Goal: Information Seeking & Learning: Learn about a topic

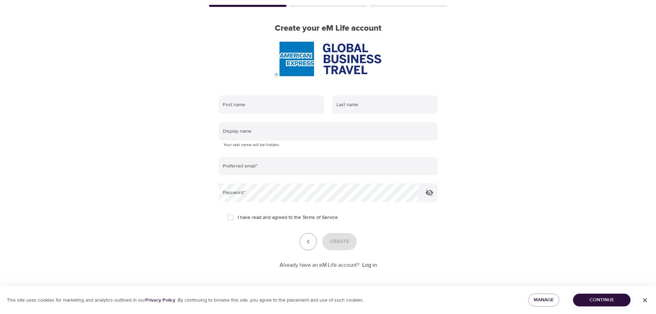
scroll to position [44, 0]
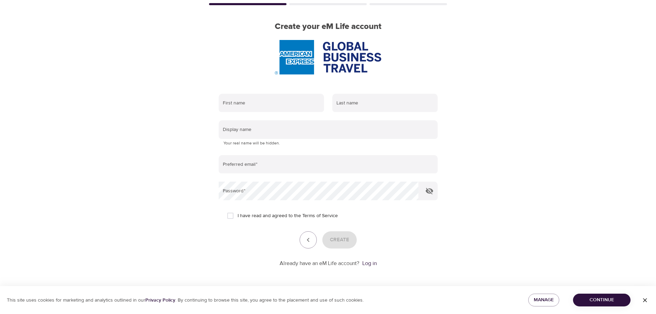
click at [610, 298] on span "Continue" at bounding box center [602, 299] width 46 height 9
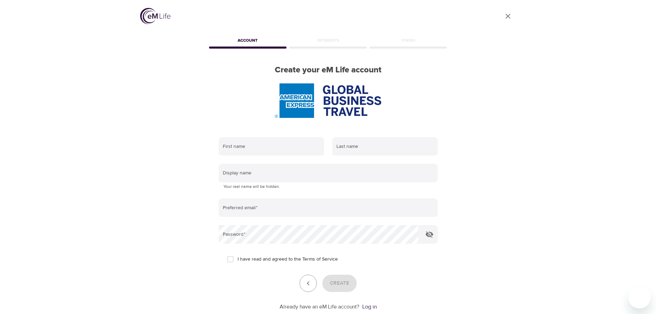
scroll to position [0, 0]
click at [158, 19] on img at bounding box center [155, 16] width 30 height 16
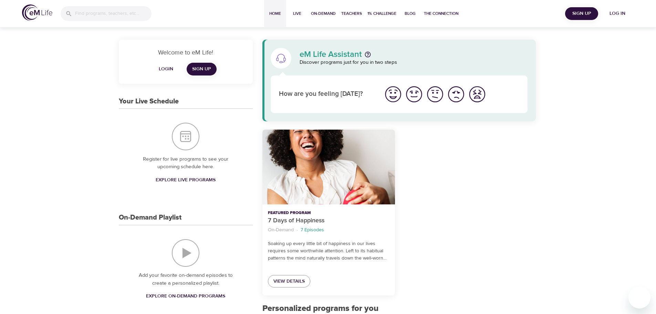
click at [620, 12] on span "Log in" at bounding box center [618, 13] width 28 height 9
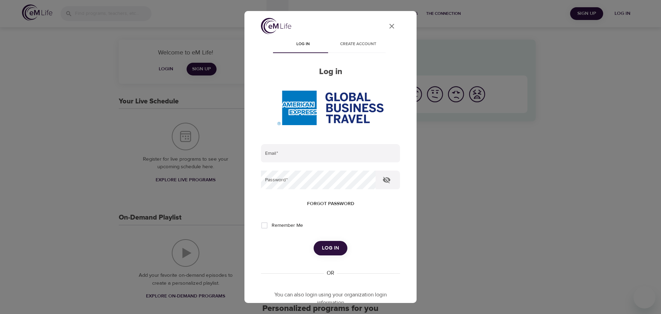
type input "[EMAIL_ADDRESS][DOMAIN_NAME]"
click at [327, 253] on button "Log in" at bounding box center [331, 248] width 34 height 14
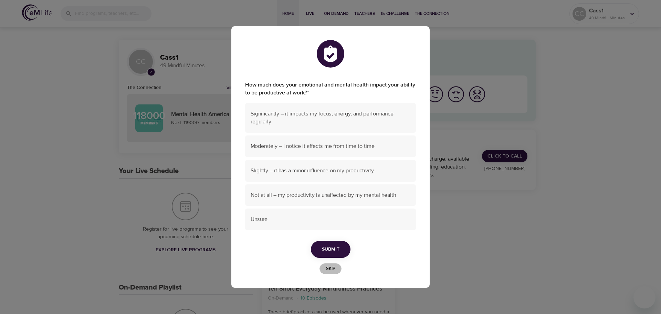
click at [330, 270] on span "Skip" at bounding box center [330, 268] width 15 height 8
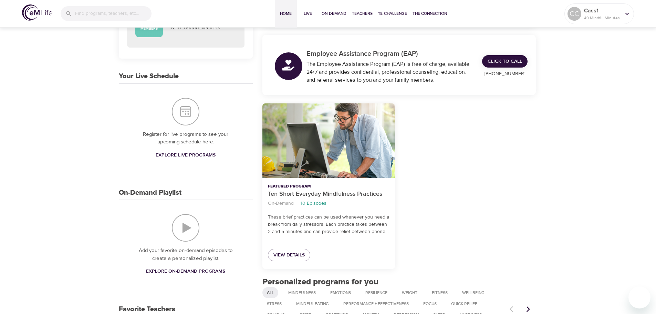
scroll to position [103, 0]
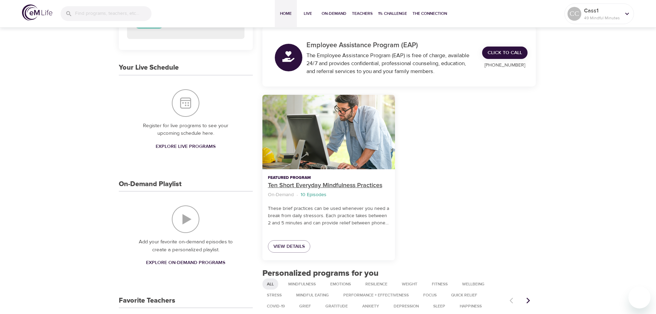
click at [315, 183] on p "Ten Short Everyday Mindfulness Practices" at bounding box center [329, 185] width 122 height 9
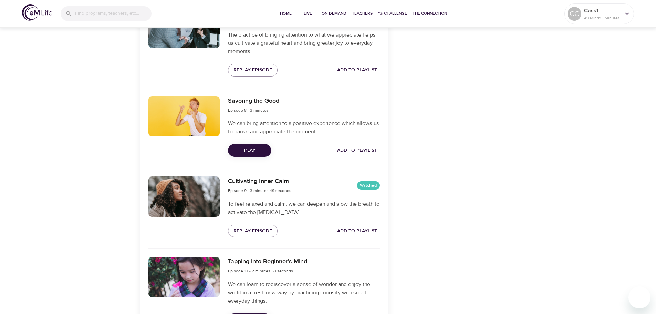
scroll to position [792, 0]
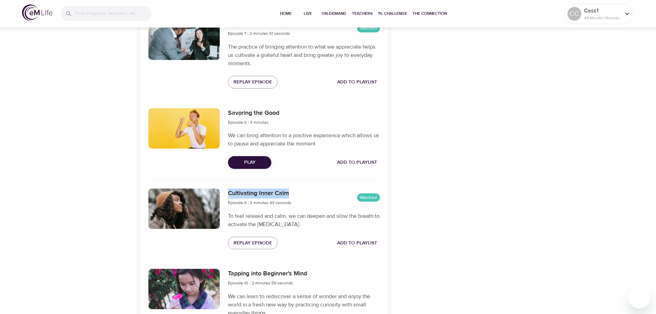
drag, startPoint x: 288, startPoint y: 193, endPoint x: 225, endPoint y: 188, distance: 63.3
click at [225, 188] on div "Cultivating Inner Calm Episode 9 - 3 minutes 49 seconds Watched To feel relaxed…" at bounding box center [304, 218] width 160 height 69
copy h6 "Cultivating Inner Calm"
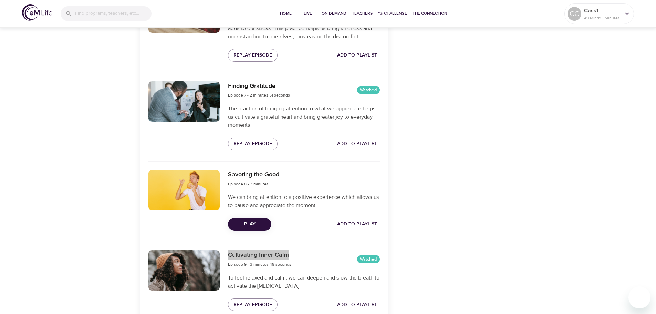
scroll to position [721, 0]
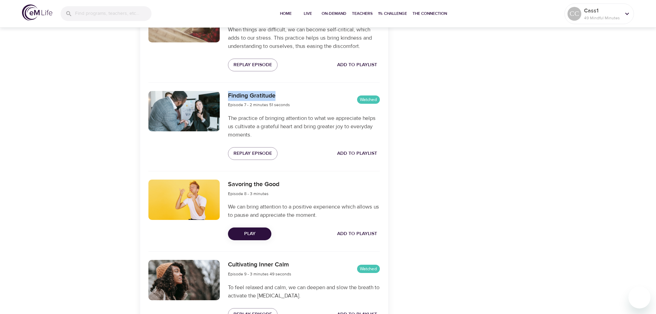
drag, startPoint x: 283, startPoint y: 96, endPoint x: 228, endPoint y: 95, distance: 55.1
click at [228, 95] on h6 "Finding Gratitude" at bounding box center [259, 96] width 62 height 10
copy h6 "Finding Gratitude"
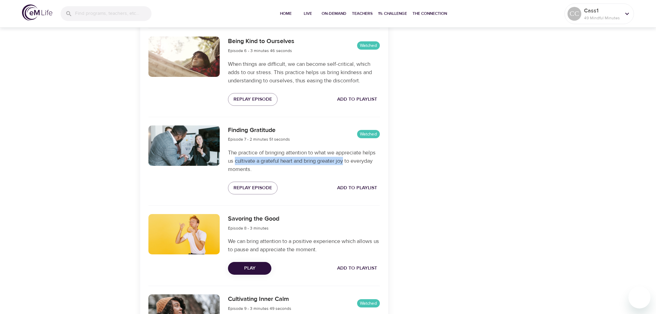
drag, startPoint x: 235, startPoint y: 161, endPoint x: 344, endPoint y: 163, distance: 109.2
click at [344, 163] on p "The practice of bringing attention to what we appreciate helps us cultivate a g…" at bounding box center [304, 160] width 152 height 25
copy p "cultivate a grateful heart and bring greater joy"
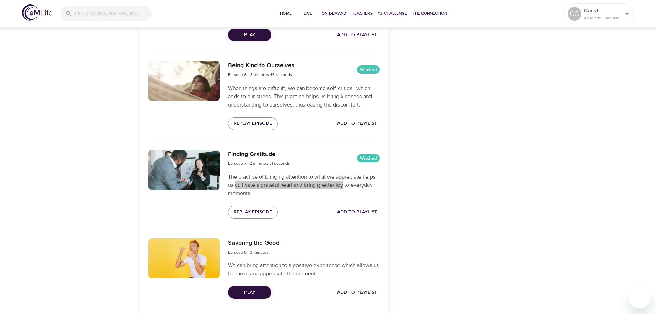
scroll to position [652, 0]
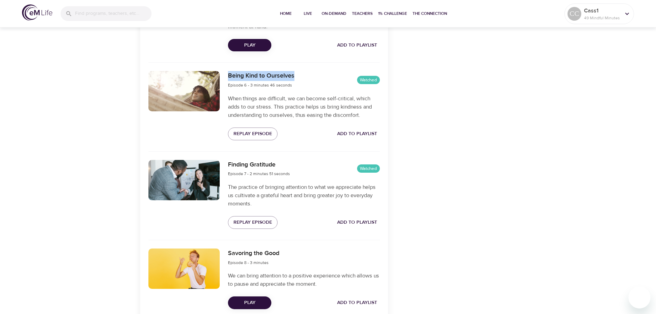
drag, startPoint x: 228, startPoint y: 76, endPoint x: 295, endPoint y: 79, distance: 67.6
click at [295, 79] on div "Being Kind to Ourselves Episode 6 - 3 minutes 46 seconds Watched" at bounding box center [304, 80] width 152 height 18
copy h6 "Being Kind to Ourselves"
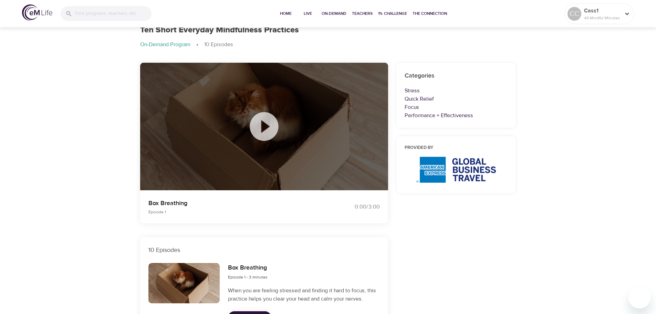
scroll to position [0, 0]
